Goal: Task Accomplishment & Management: Manage account settings

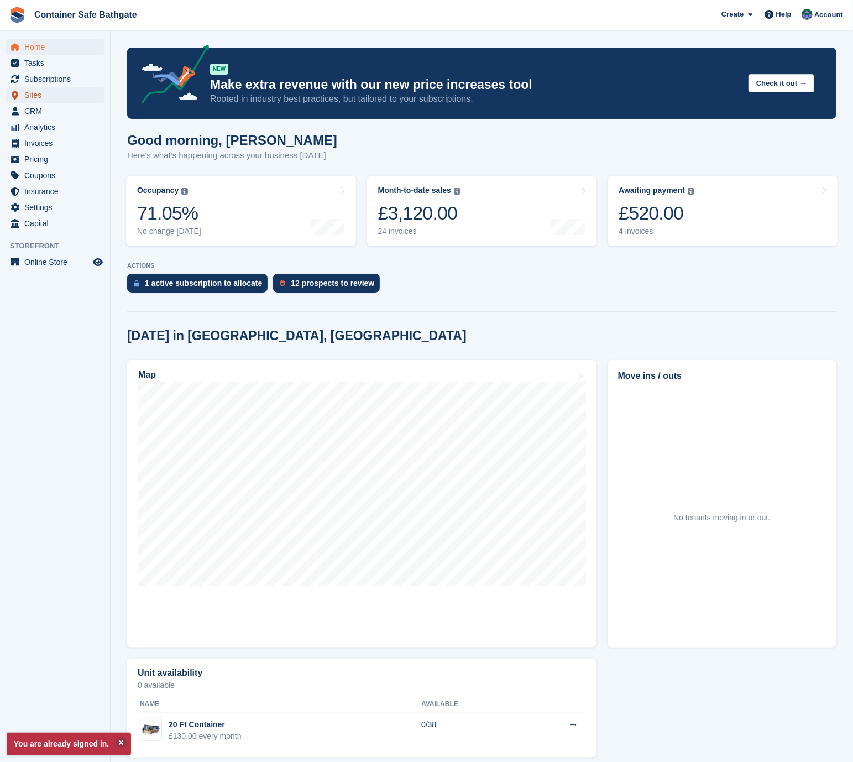
click at [47, 98] on span "Sites" at bounding box center [57, 94] width 66 height 15
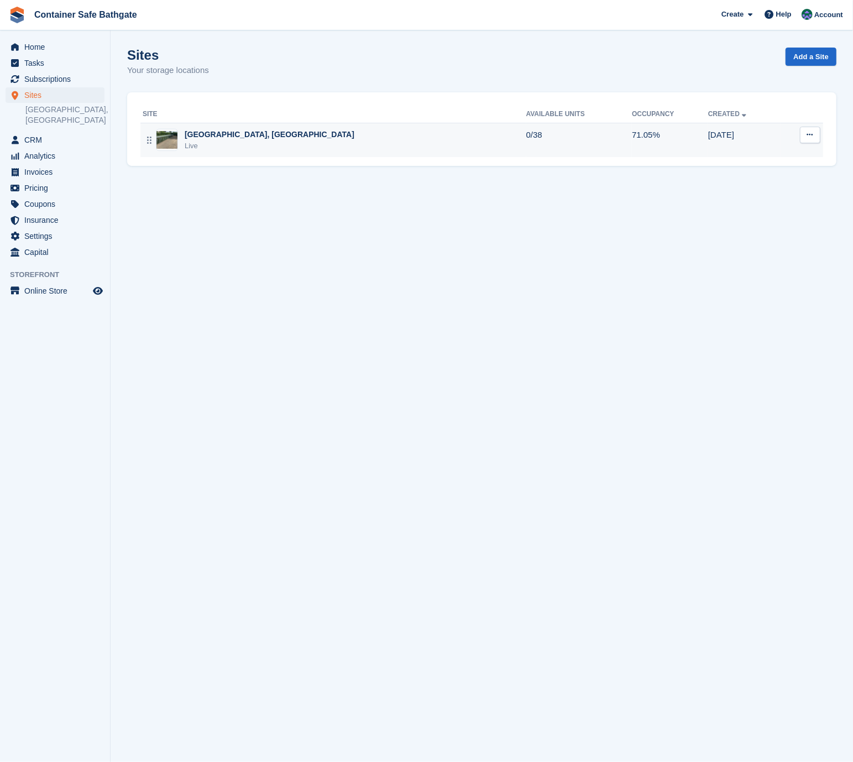
click at [270, 140] on div "Live" at bounding box center [270, 145] width 170 height 11
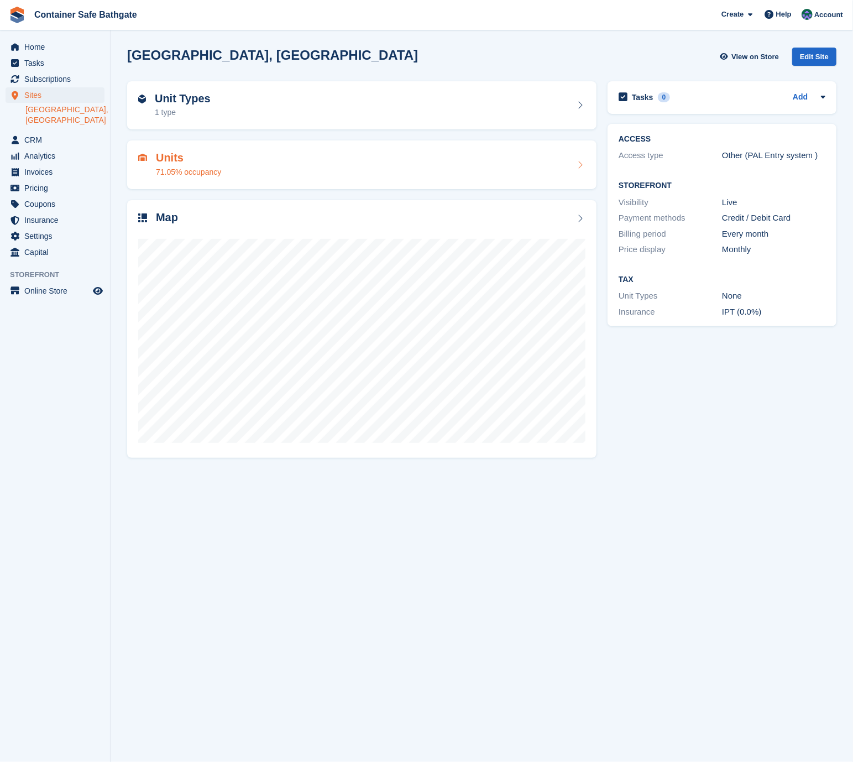
click at [239, 155] on div "Units 71.05% occupancy" at bounding box center [361, 165] width 447 height 27
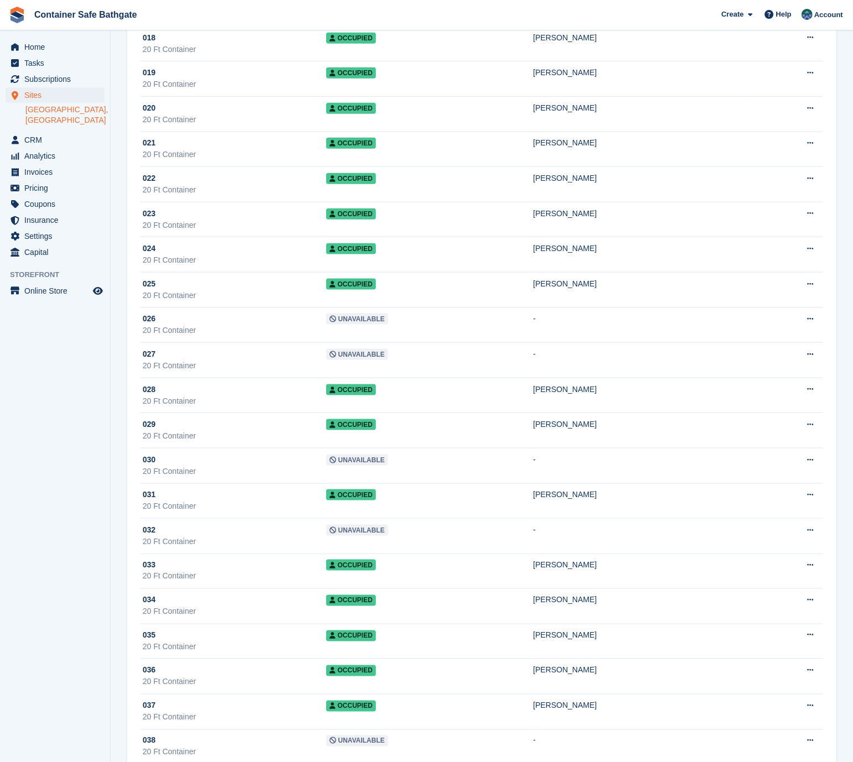
scroll to position [729, 0]
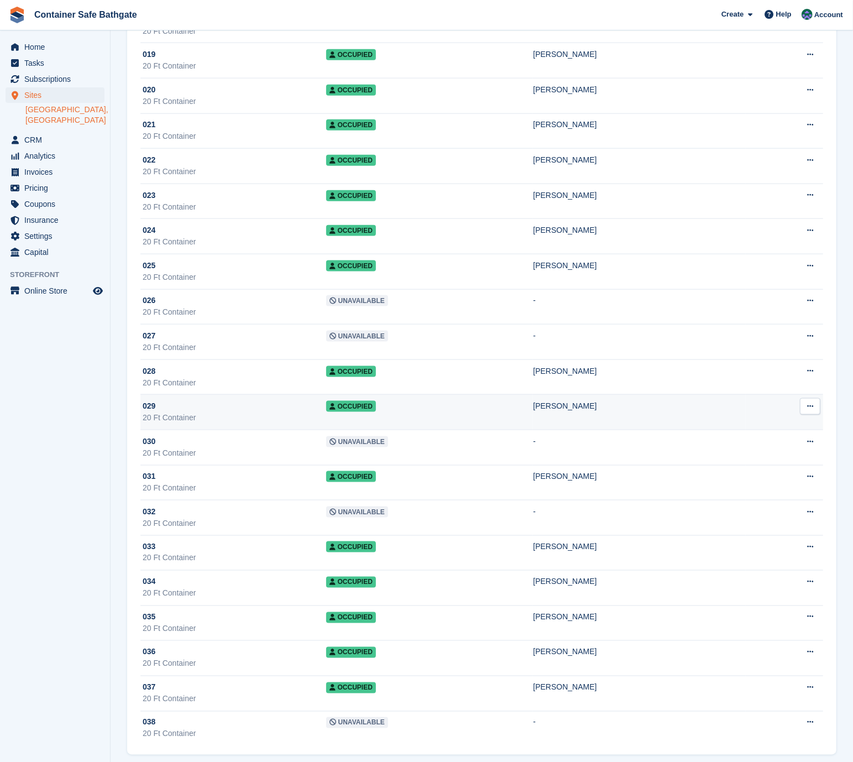
click at [247, 402] on div "029" at bounding box center [235, 406] width 184 height 12
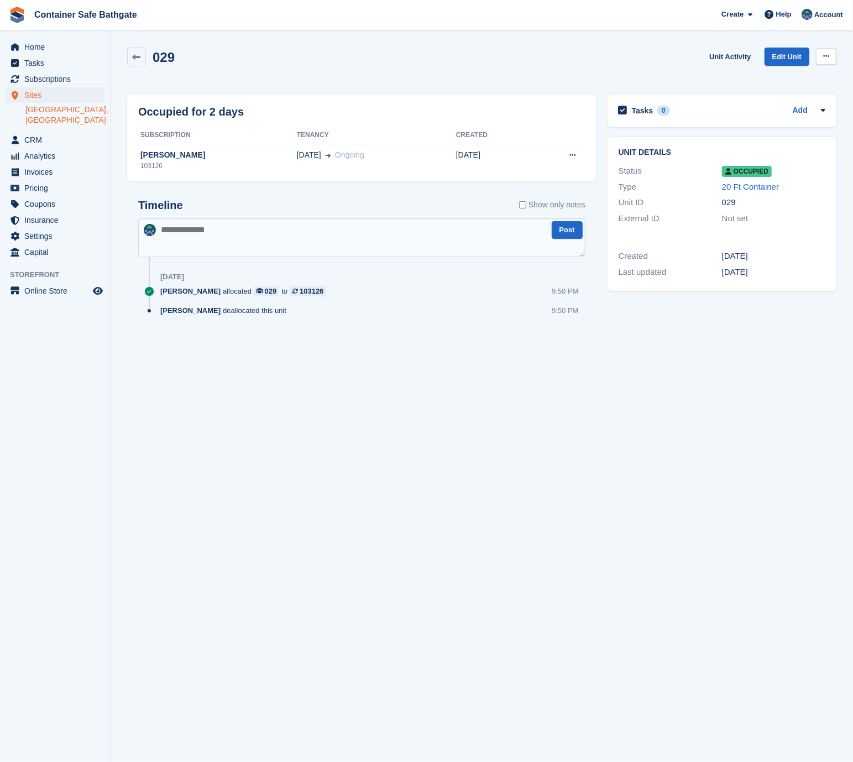
click at [821, 56] on button at bounding box center [826, 56] width 20 height 17
click at [783, 118] on p "Deallocate" at bounding box center [783, 116] width 96 height 14
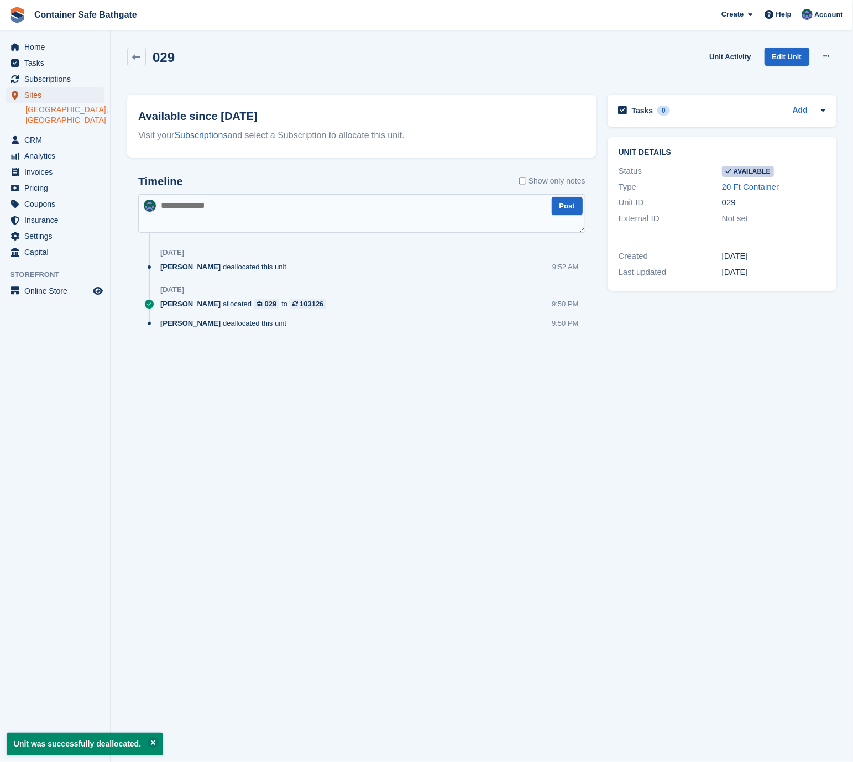
click at [45, 93] on span "Sites" at bounding box center [57, 94] width 66 height 15
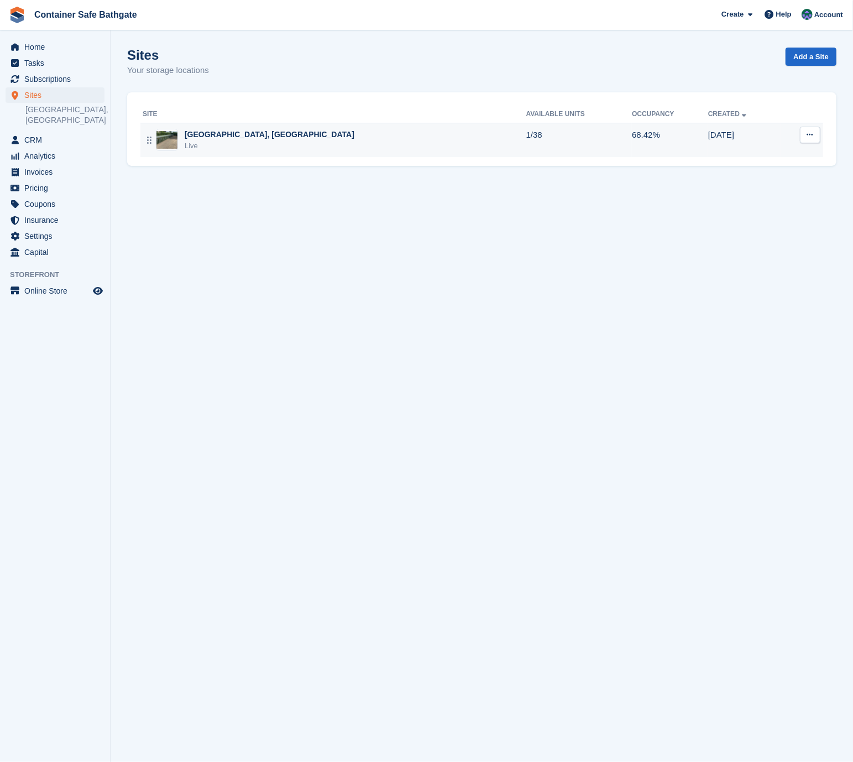
click at [283, 138] on div "[GEOGRAPHIC_DATA], [GEOGRAPHIC_DATA]" at bounding box center [270, 135] width 170 height 12
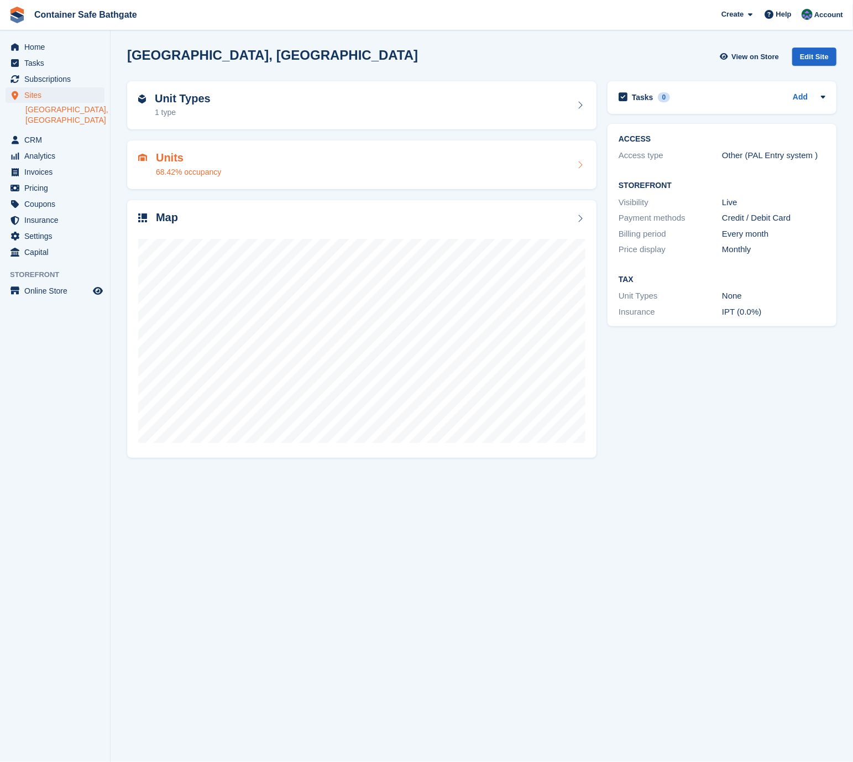
click at [409, 156] on div "Units 68.42% occupancy" at bounding box center [361, 165] width 447 height 27
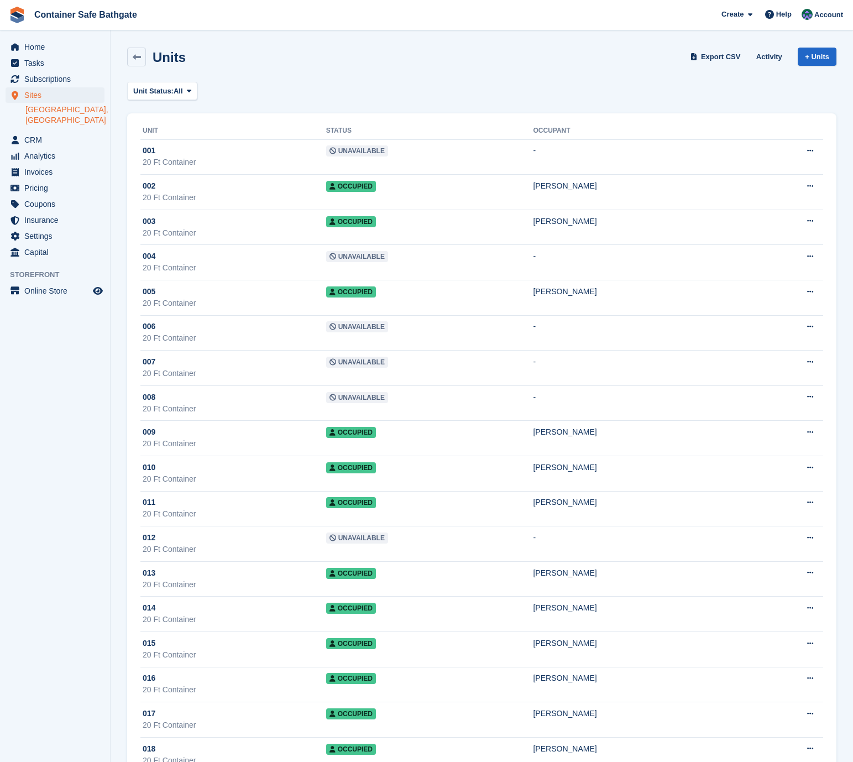
scroll to position [729, 0]
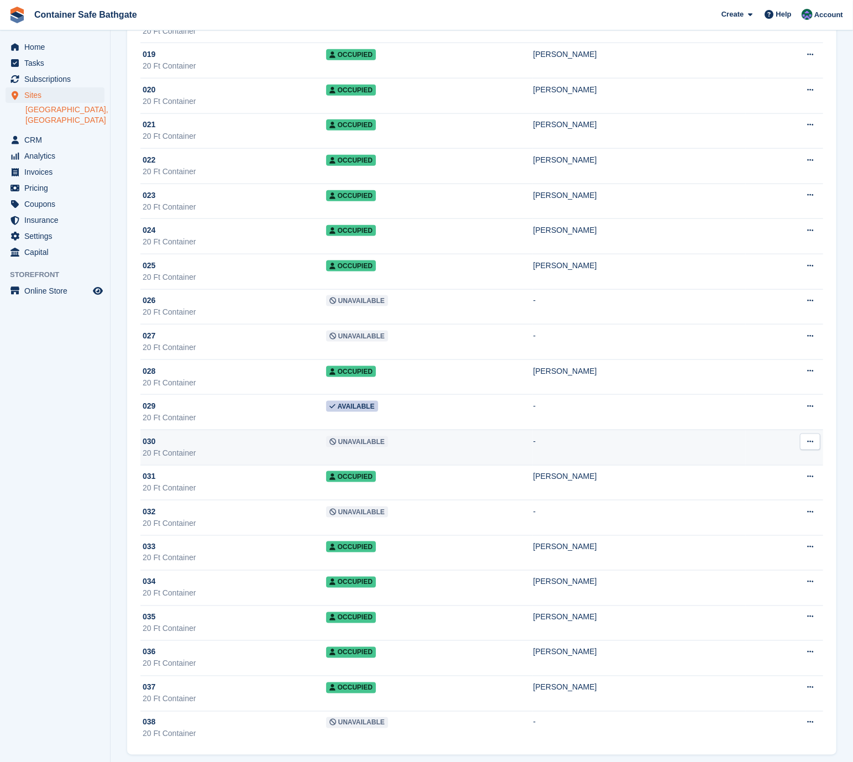
click at [348, 436] on span "Unavailable" at bounding box center [357, 441] width 62 height 11
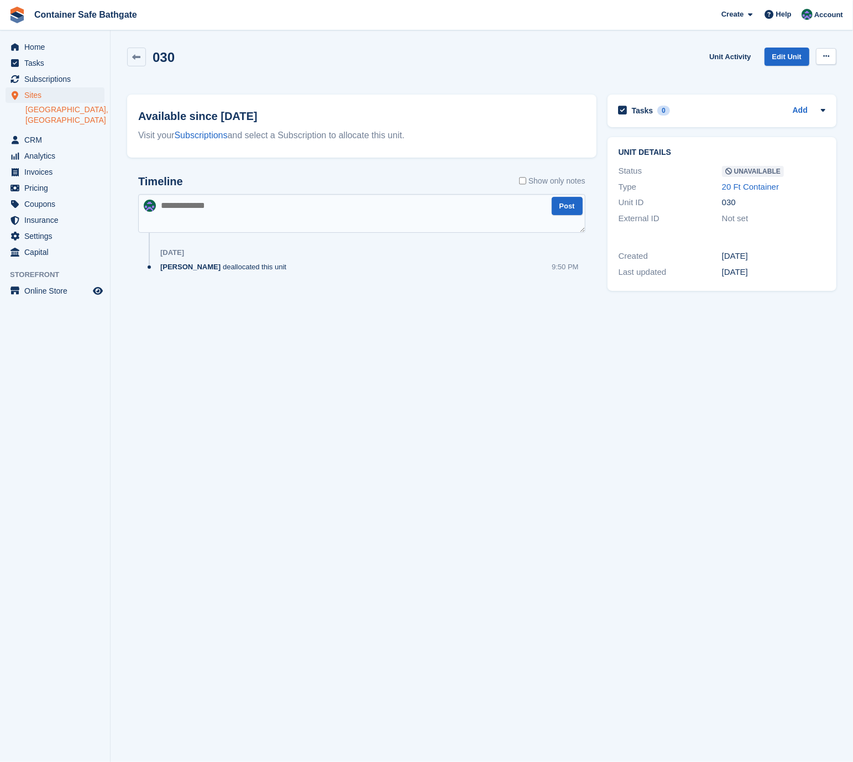
click at [833, 56] on button at bounding box center [826, 56] width 20 height 17
click at [775, 79] on p "Make Available" at bounding box center [783, 78] width 96 height 14
click at [51, 78] on span "Subscriptions" at bounding box center [57, 78] width 66 height 15
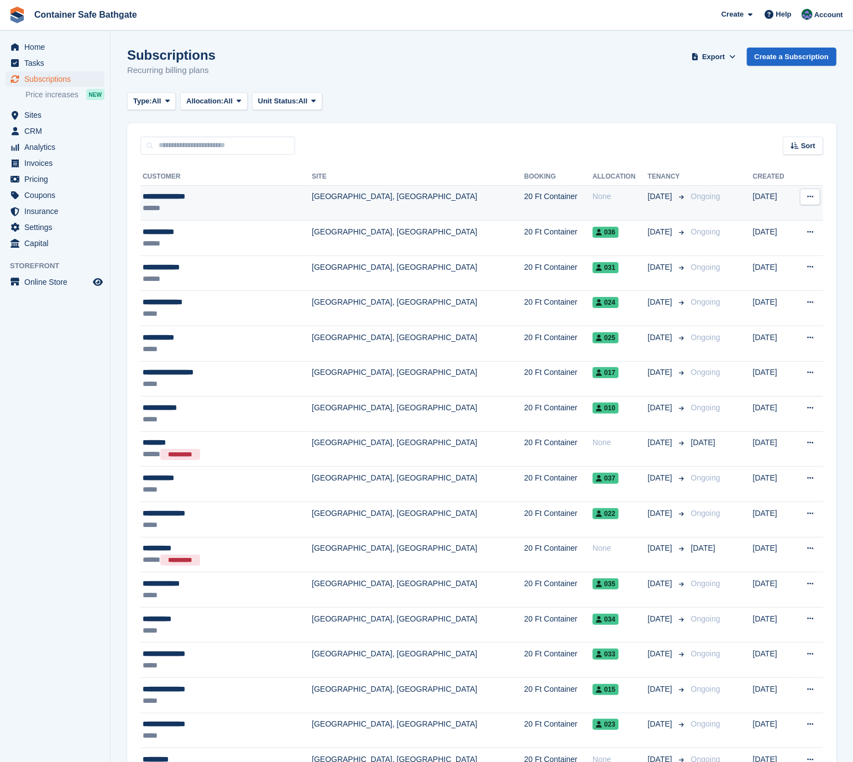
click at [226, 193] on div "**********" at bounding box center [209, 197] width 132 height 12
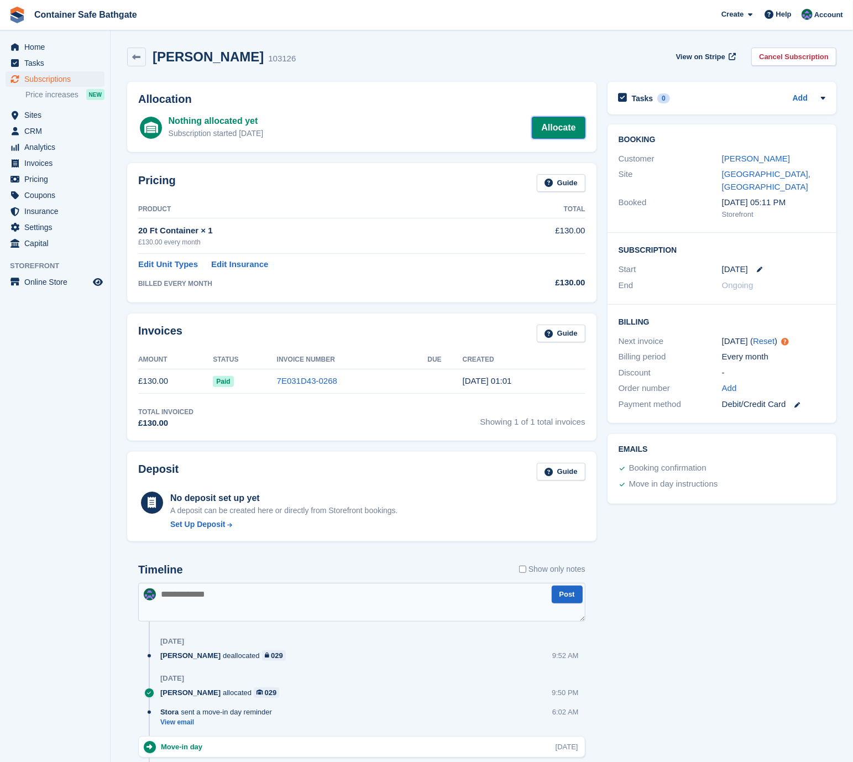
click at [550, 120] on link "Allocate" at bounding box center [558, 128] width 53 height 22
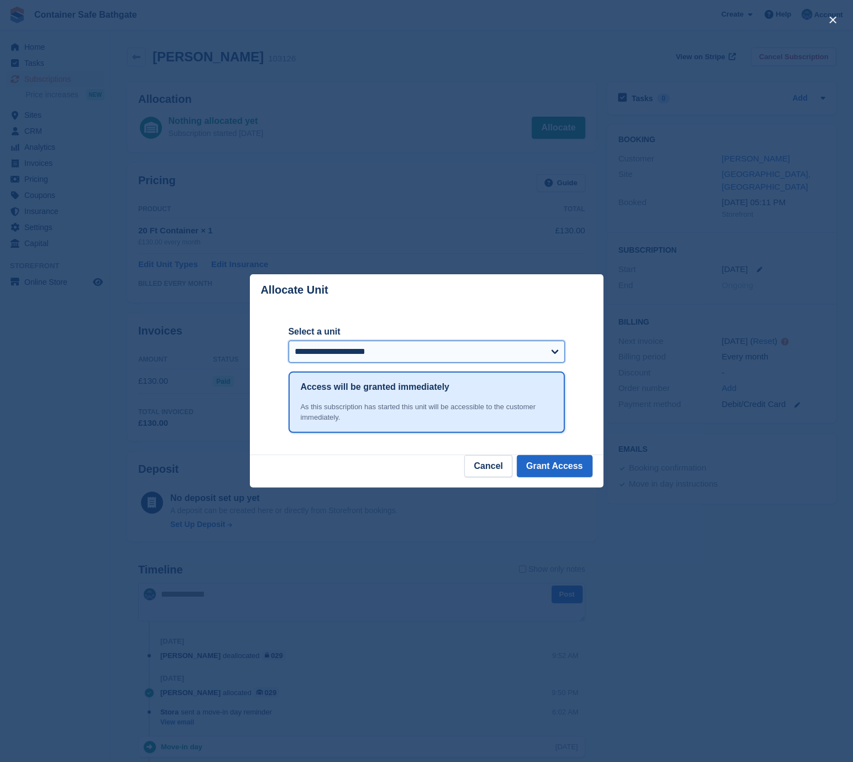
click at [360, 349] on select "**********" at bounding box center [427, 352] width 276 height 22
select select "*****"
click at [289, 341] on select "**********" at bounding box center [427, 352] width 276 height 22
click at [551, 473] on button "Grant Access" at bounding box center [555, 466] width 76 height 22
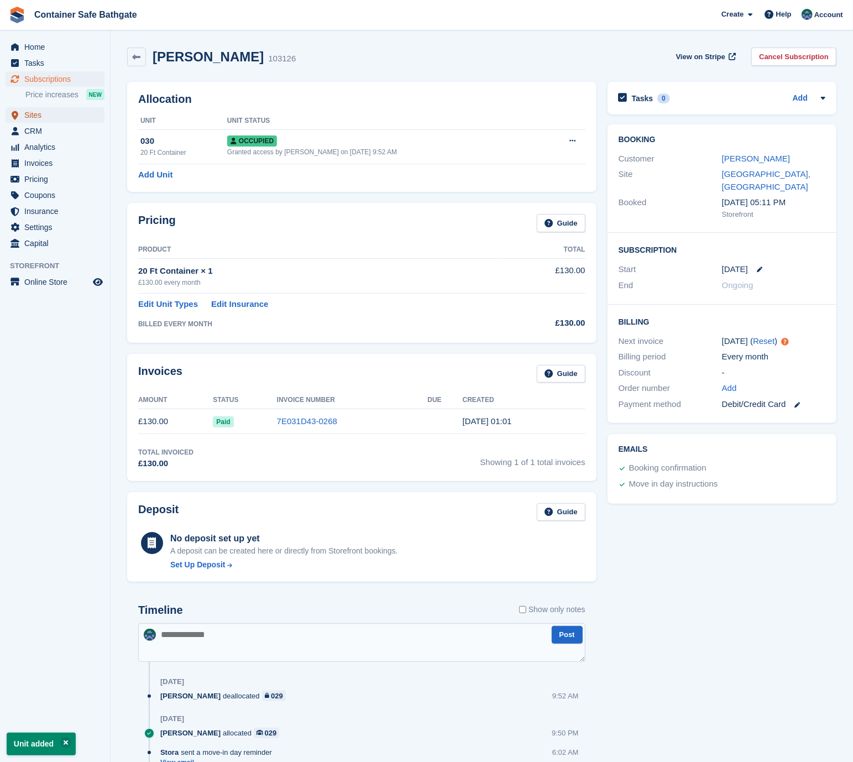
click at [47, 109] on span "Sites" at bounding box center [57, 114] width 66 height 15
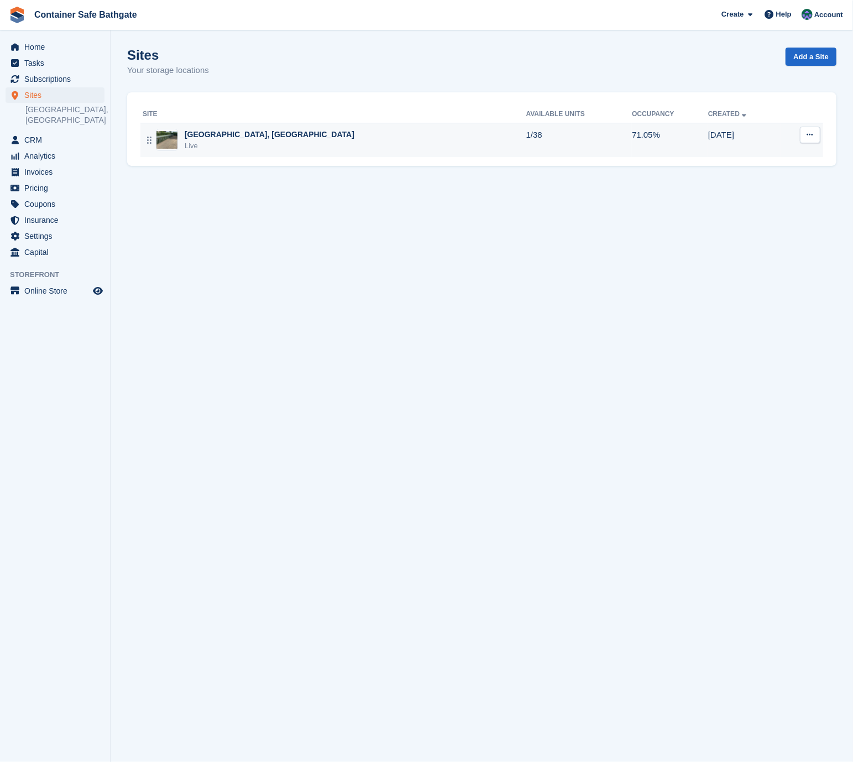
click at [273, 134] on div "[GEOGRAPHIC_DATA], [GEOGRAPHIC_DATA]" at bounding box center [270, 135] width 170 height 12
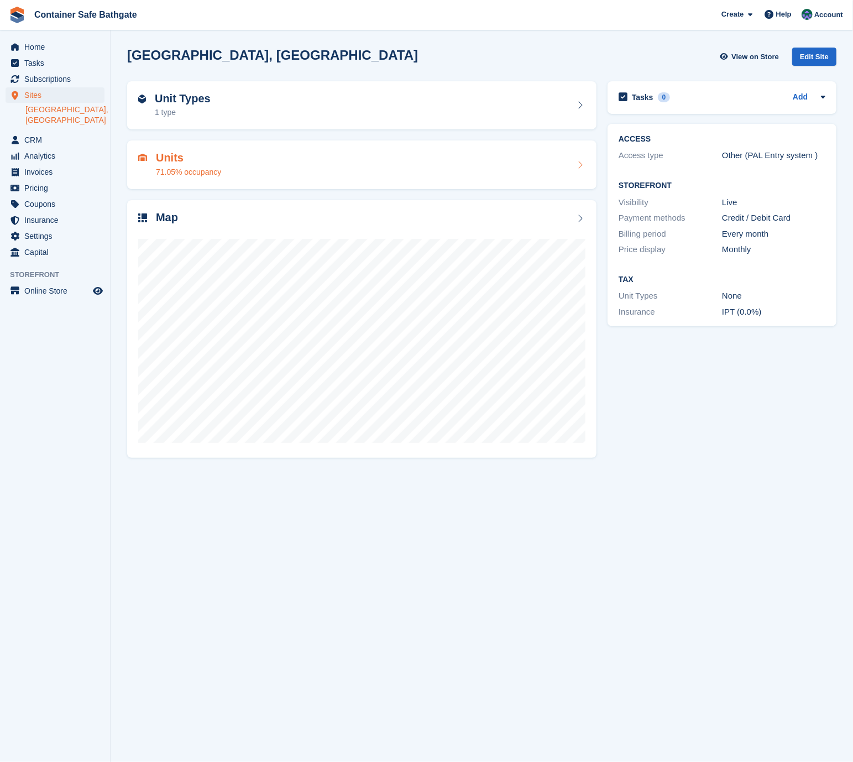
click at [219, 156] on h2 "Units" at bounding box center [188, 158] width 65 height 13
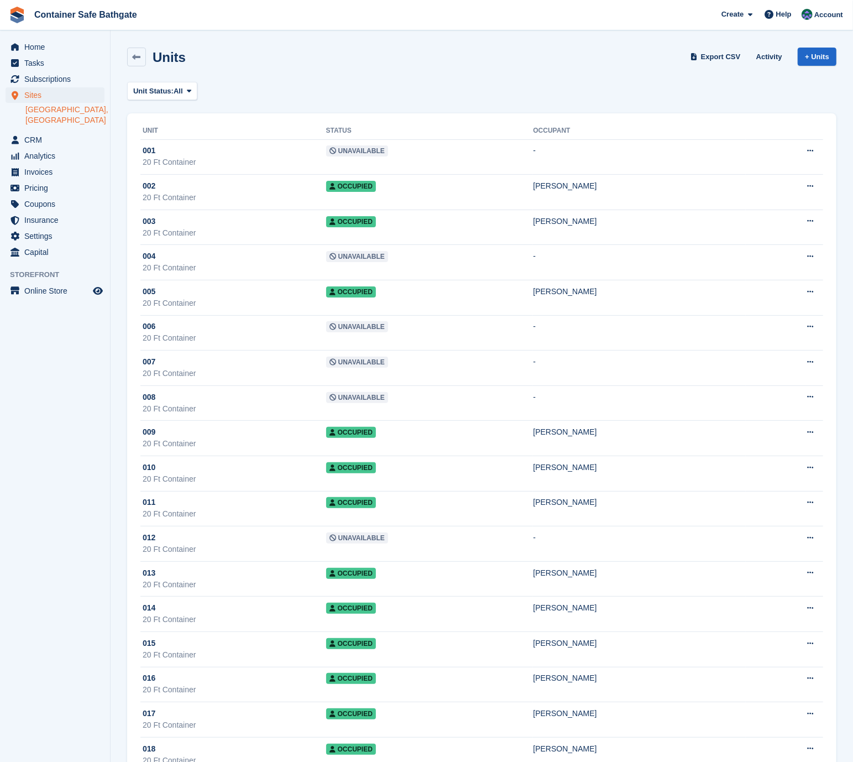
scroll to position [729, 0]
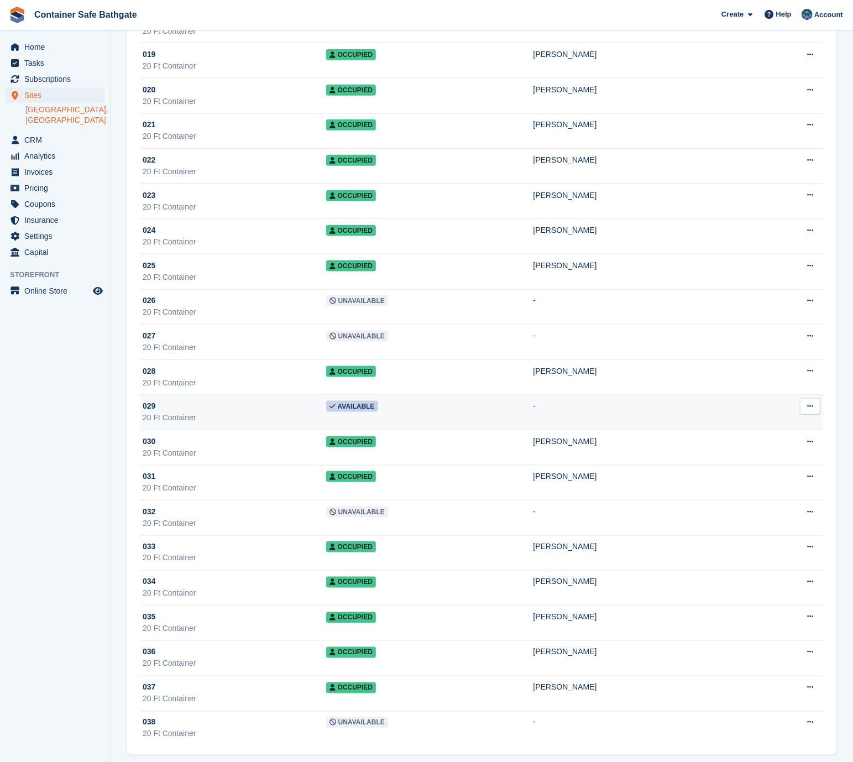
click at [389, 400] on td "Available" at bounding box center [429, 412] width 207 height 35
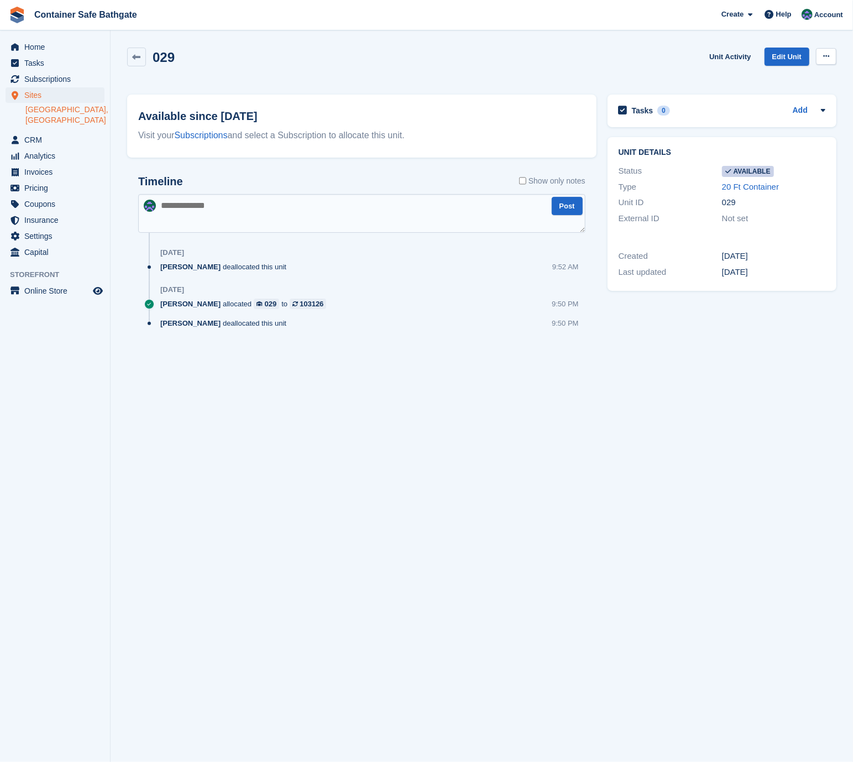
click at [823, 60] on button at bounding box center [826, 56] width 20 height 17
click at [769, 79] on p "Make unavailable" at bounding box center [783, 78] width 96 height 14
